Goal: Task Accomplishment & Management: Use online tool/utility

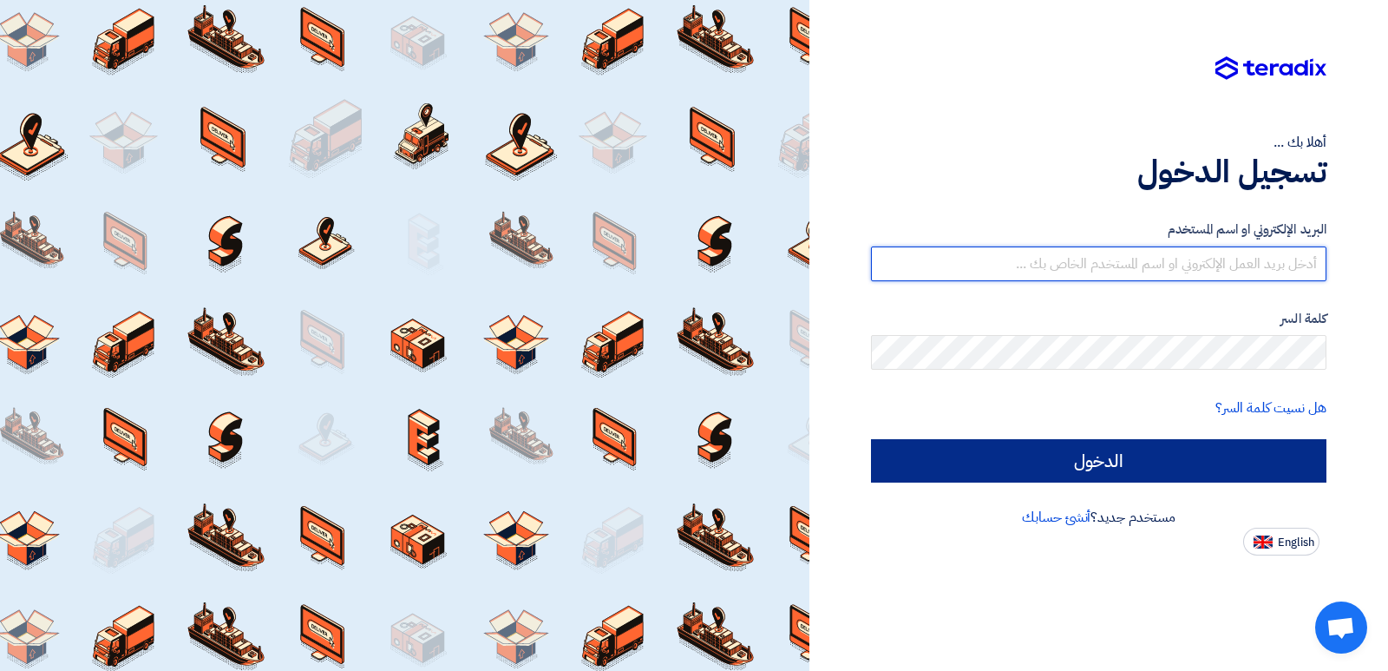
type input "[PERSON_NAME][EMAIL_ADDRESS][PERSON_NAME][DOMAIN_NAME]"
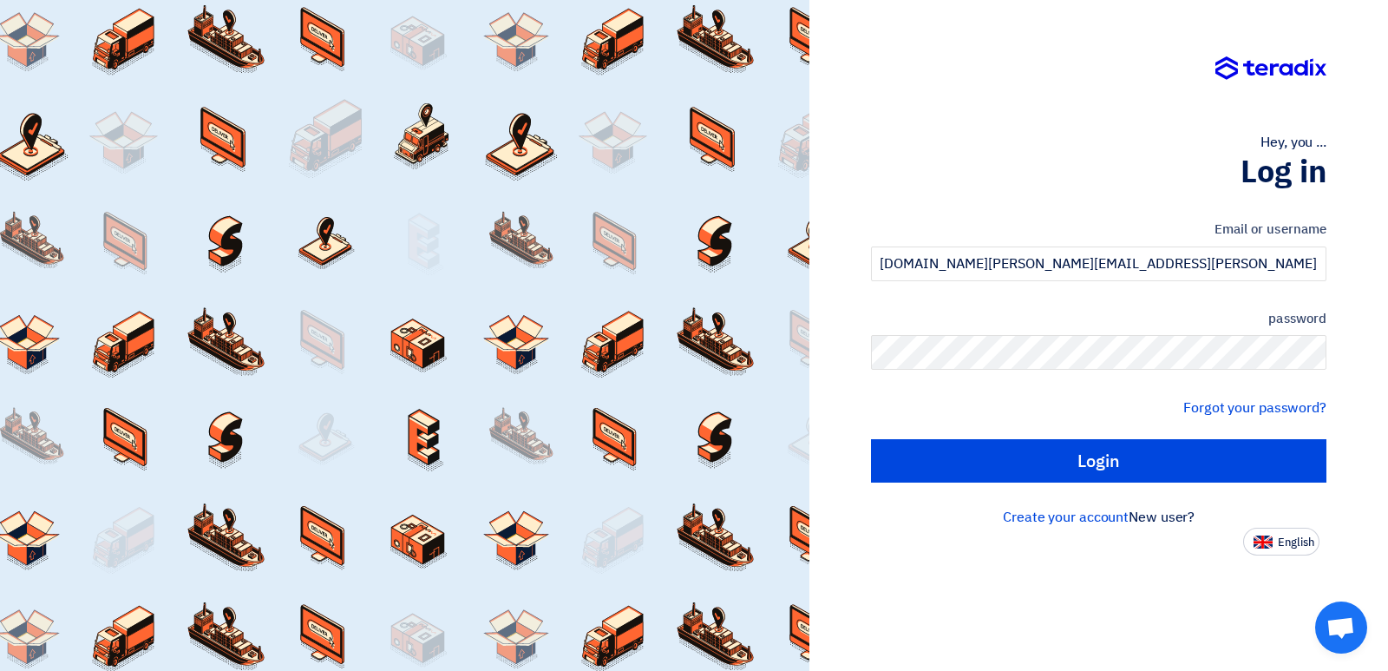
click at [1127, 463] on input "Login" at bounding box center [1099, 460] width 456 height 43
type input "Sign in"
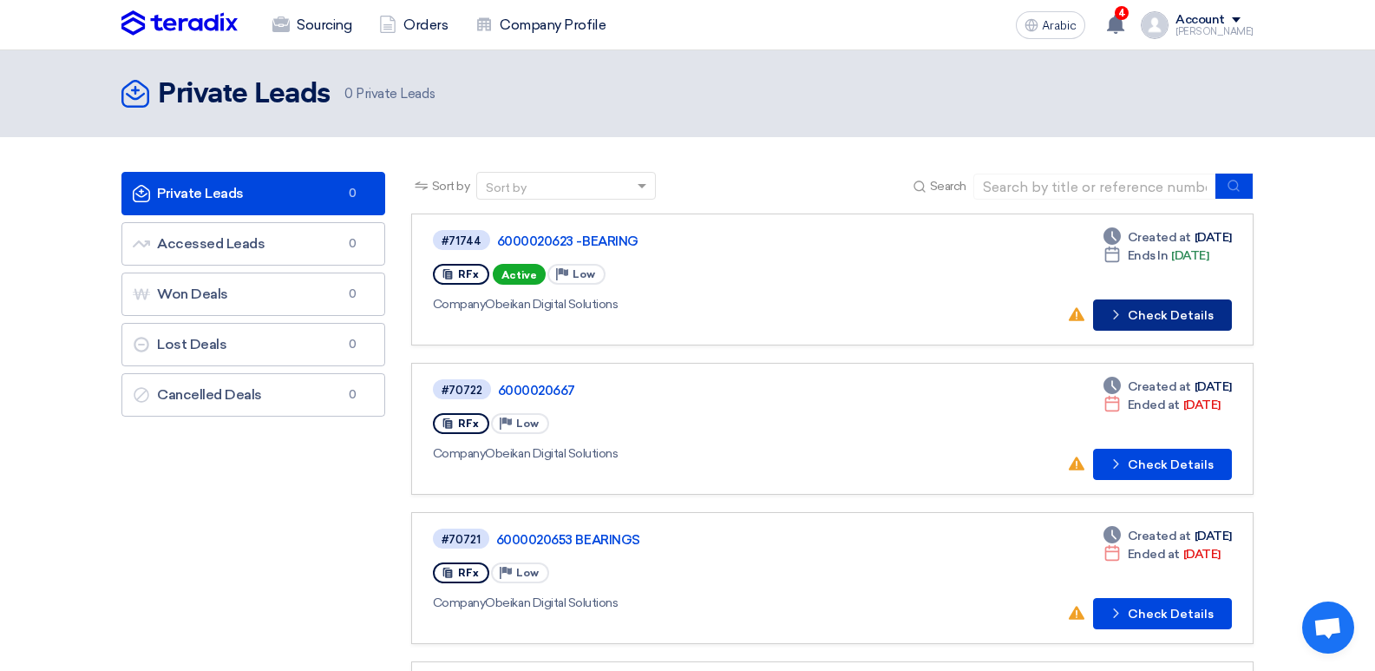
click at [1172, 315] on font "Check Details" at bounding box center [1171, 315] width 86 height 15
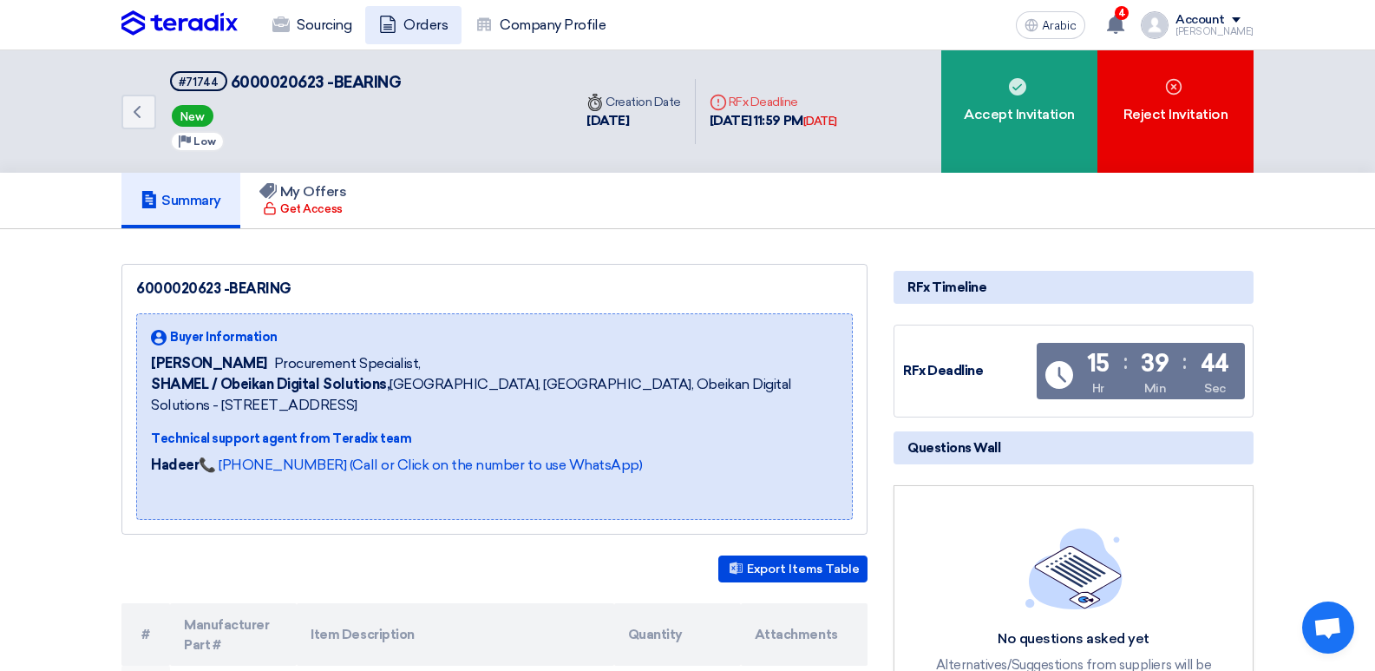
click at [405, 16] on font "Orders" at bounding box center [426, 24] width 44 height 16
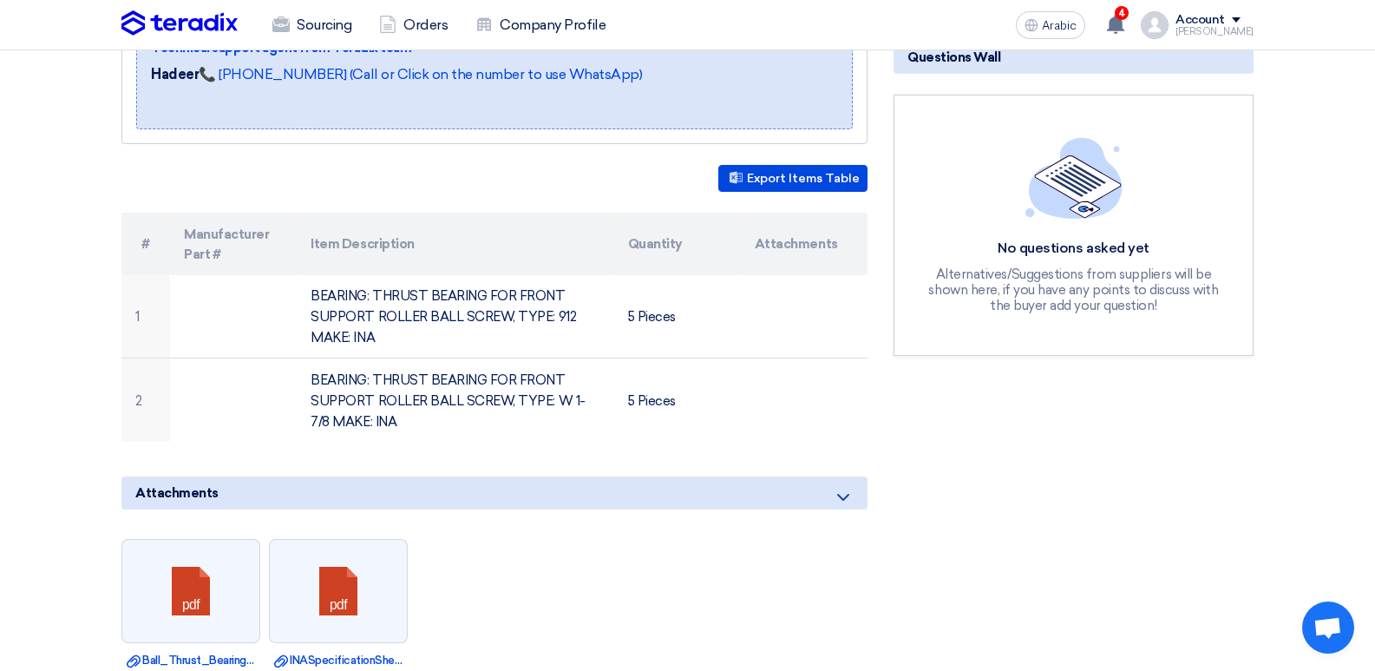
scroll to position [434, 0]
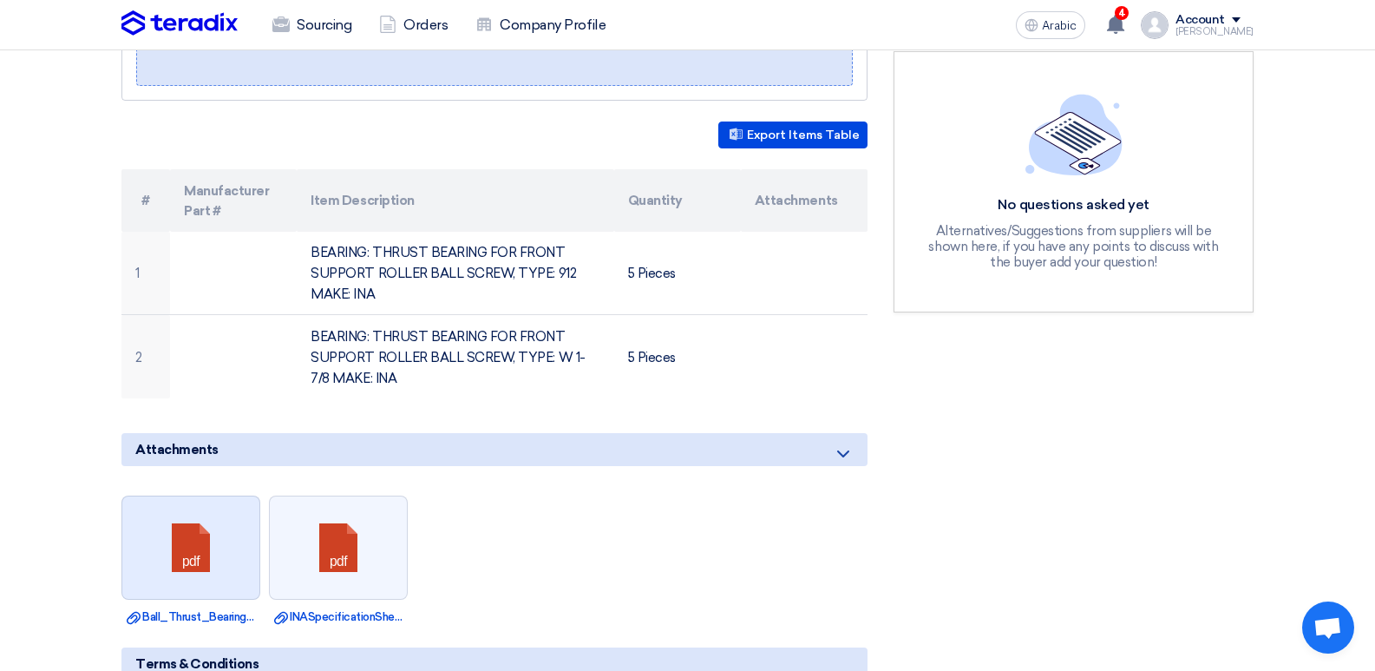
click at [193, 538] on link at bounding box center [191, 548] width 139 height 104
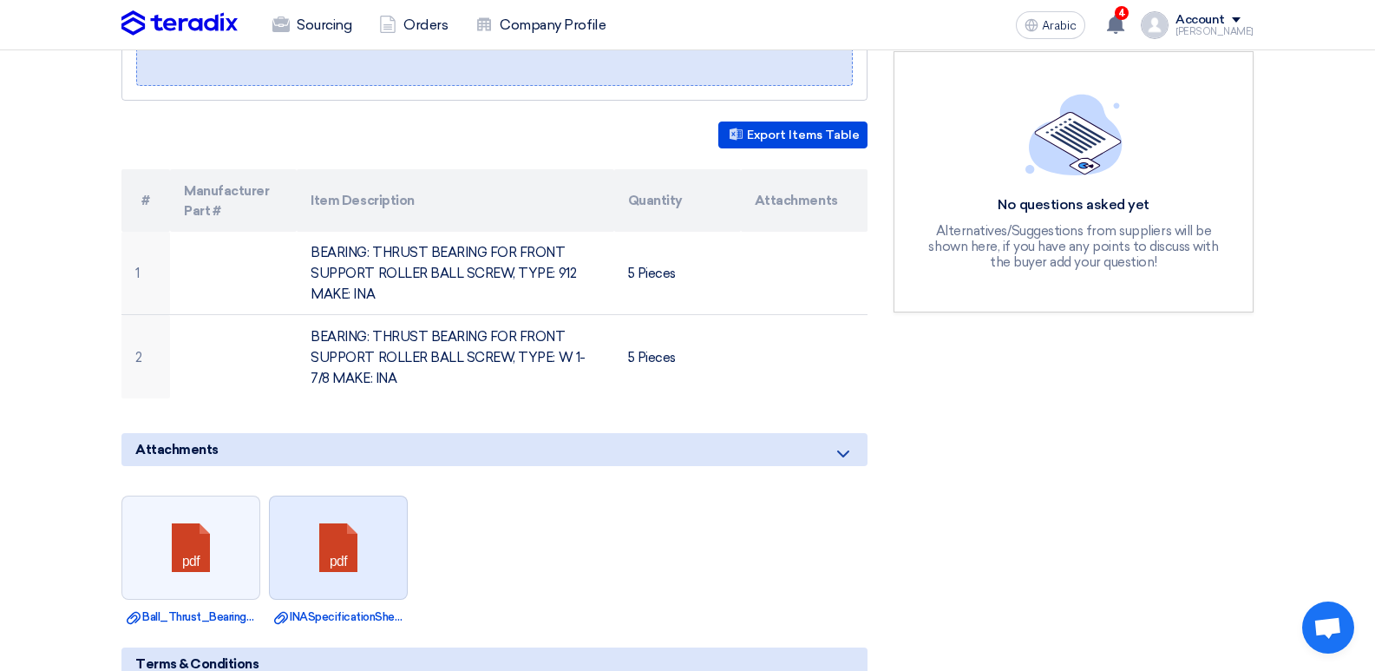
click at [351, 591] on link at bounding box center [339, 548] width 139 height 104
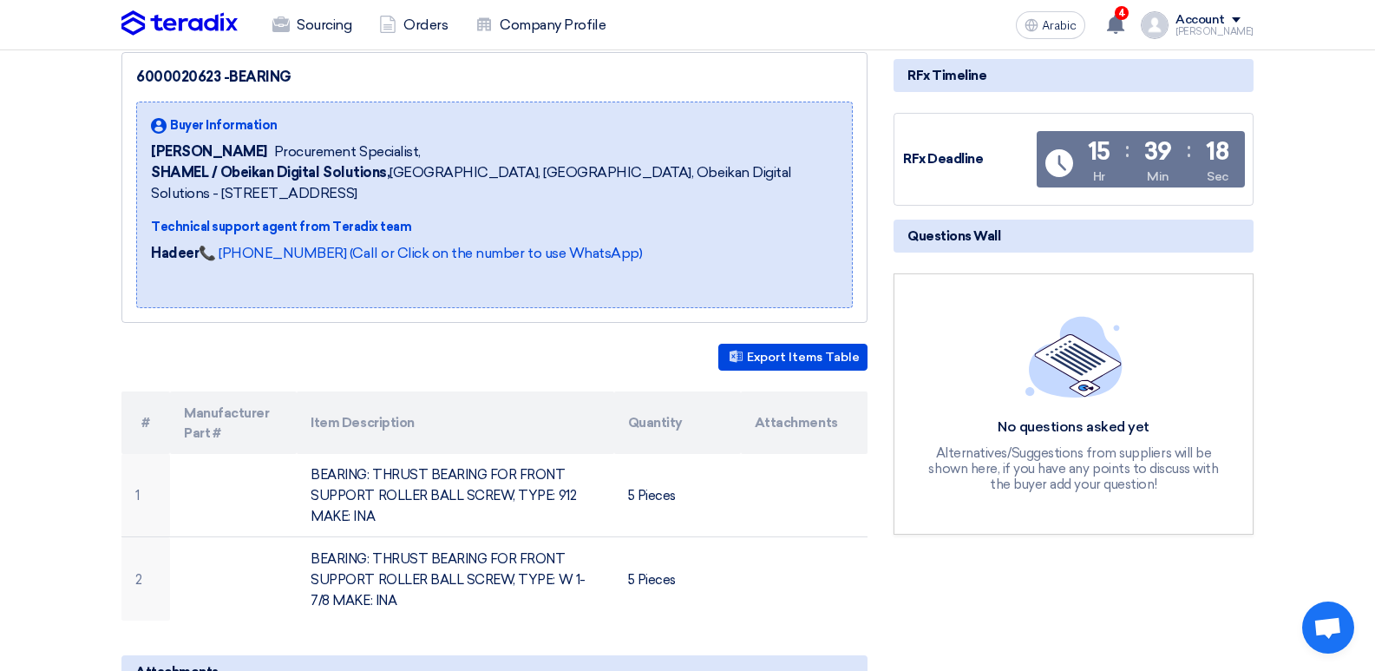
scroll to position [0, 0]
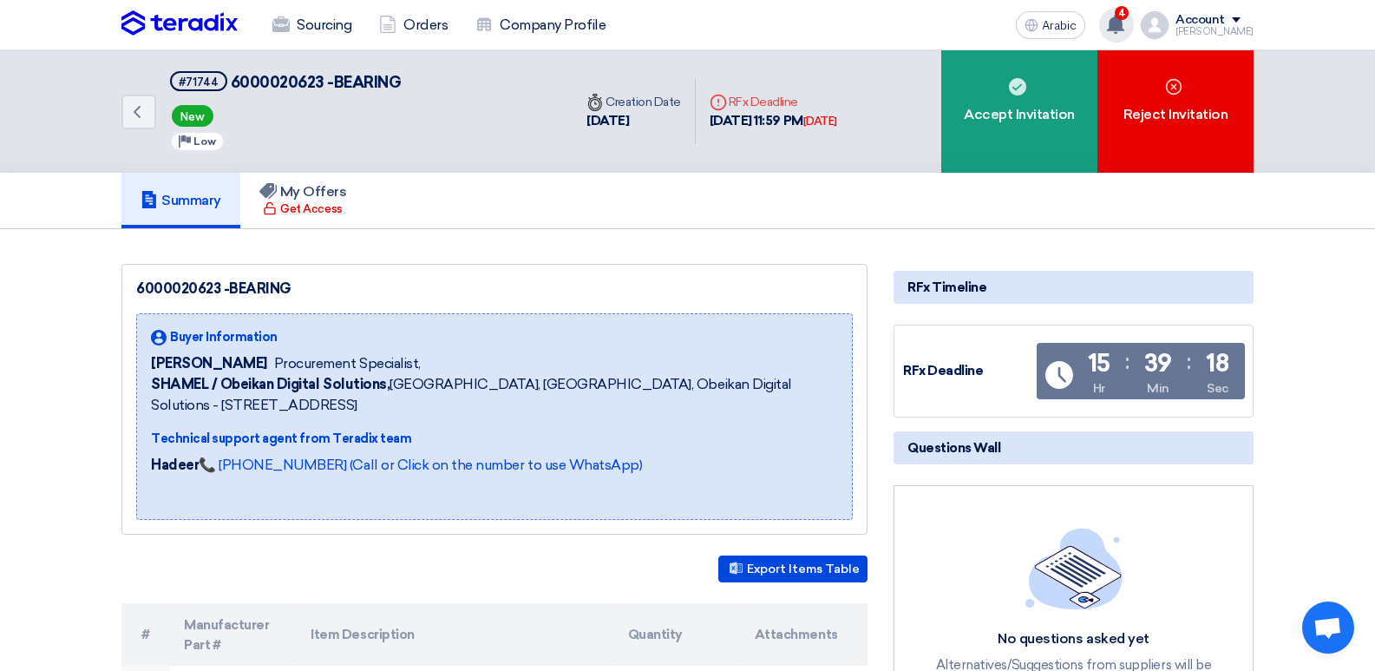
click at [1125, 22] on use at bounding box center [1115, 24] width 17 height 19
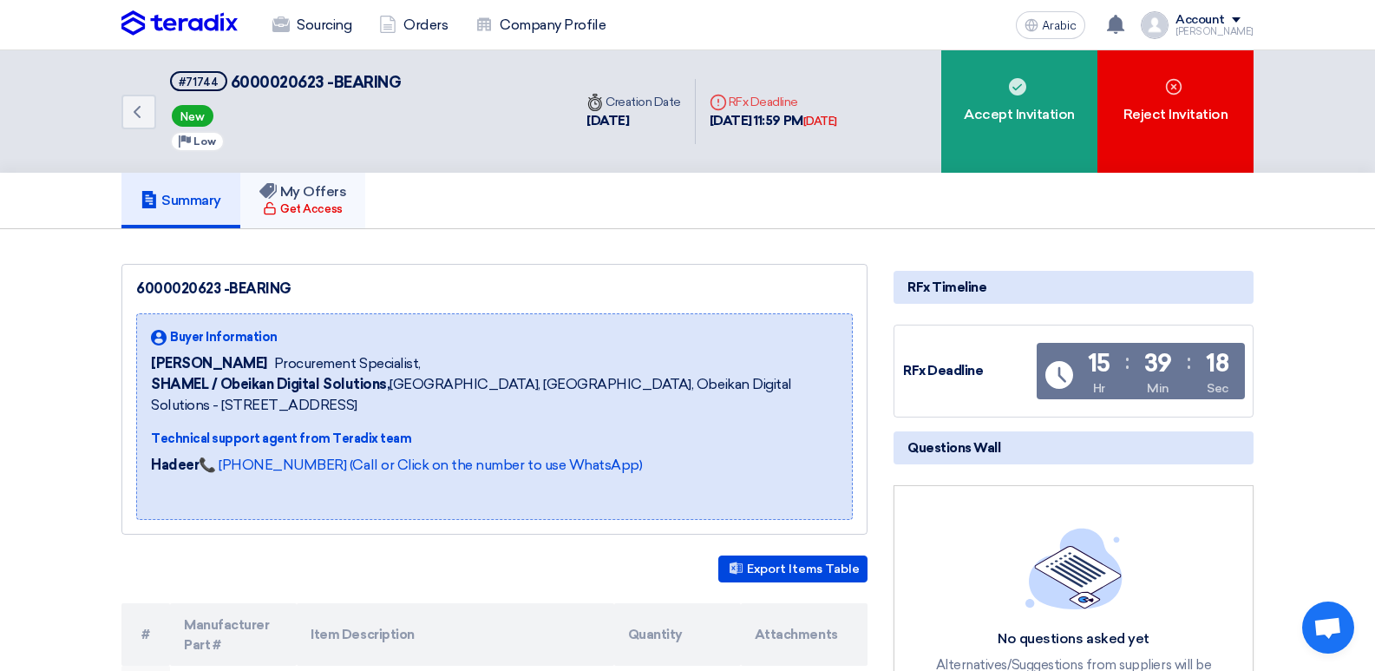
click at [300, 200] on h5 "My Offers" at bounding box center [303, 191] width 88 height 17
click at [310, 216] on font "Get Access" at bounding box center [311, 208] width 62 height 17
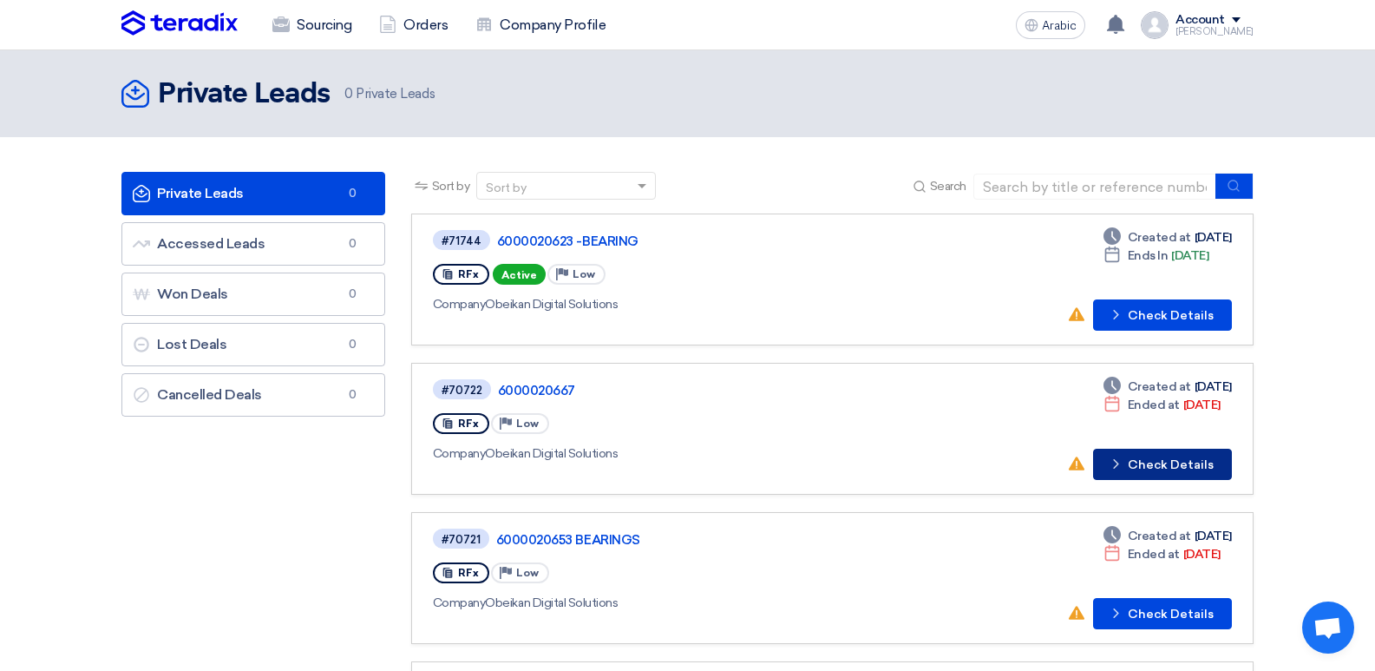
click at [1178, 466] on font "Check Details" at bounding box center [1171, 464] width 86 height 15
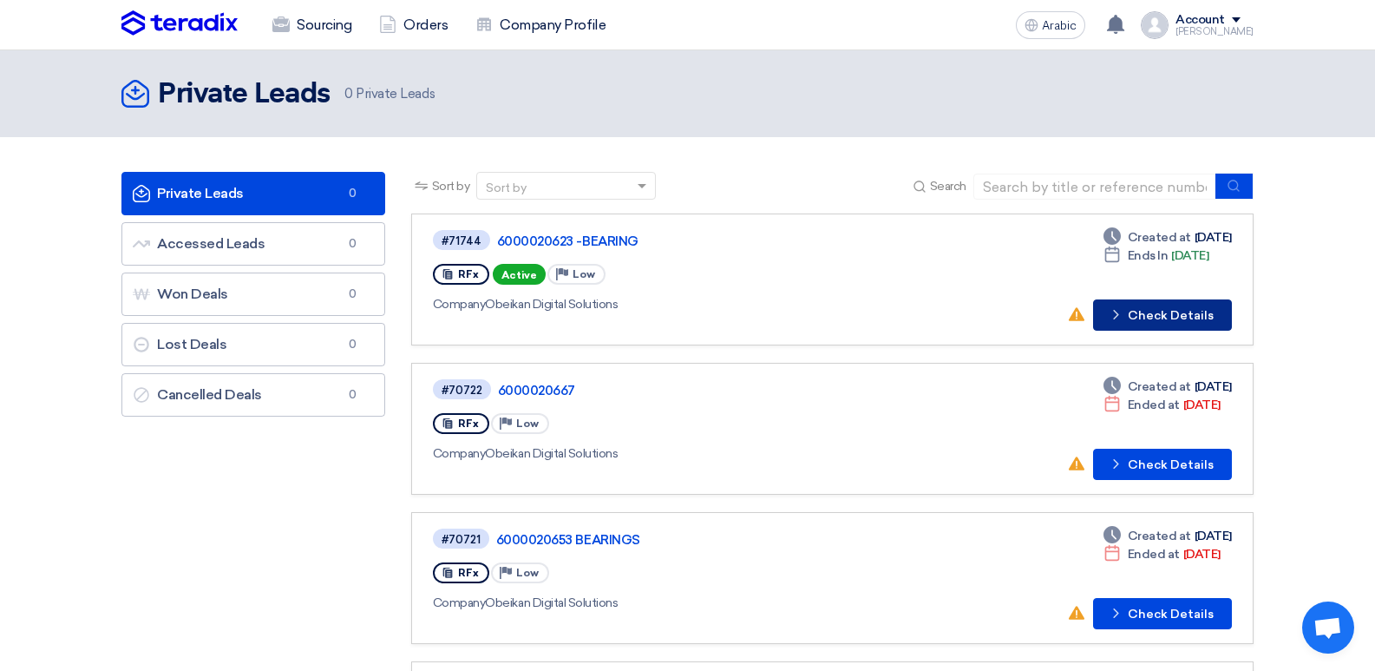
click at [1140, 311] on font "Check Details" at bounding box center [1171, 315] width 86 height 15
